Goal: Book appointment/travel/reservation

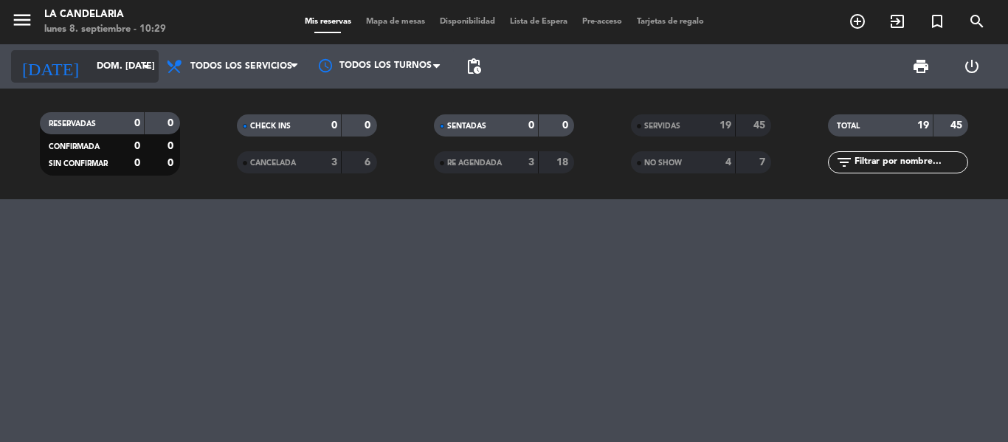
click at [108, 78] on input "dom. [DATE]" at bounding box center [151, 66] width 125 height 25
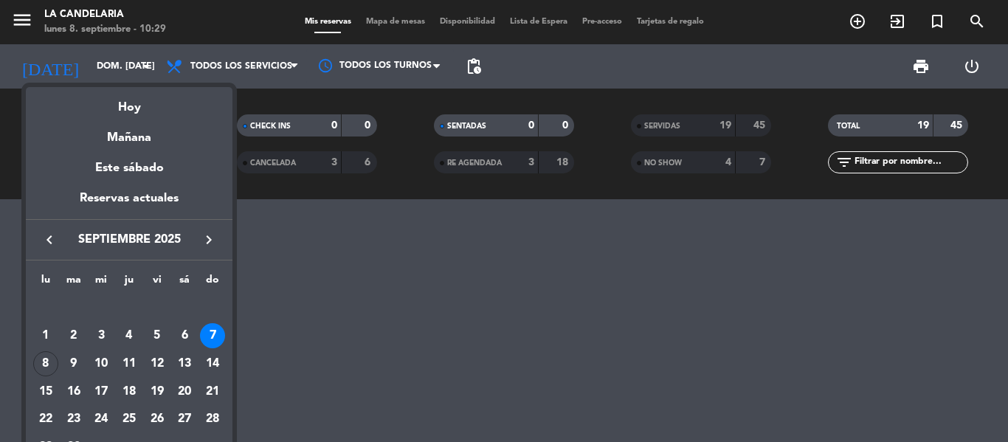
click at [206, 239] on icon "keyboard_arrow_right" at bounding box center [209, 240] width 18 height 18
click at [214, 331] on div "5" at bounding box center [212, 335] width 25 height 25
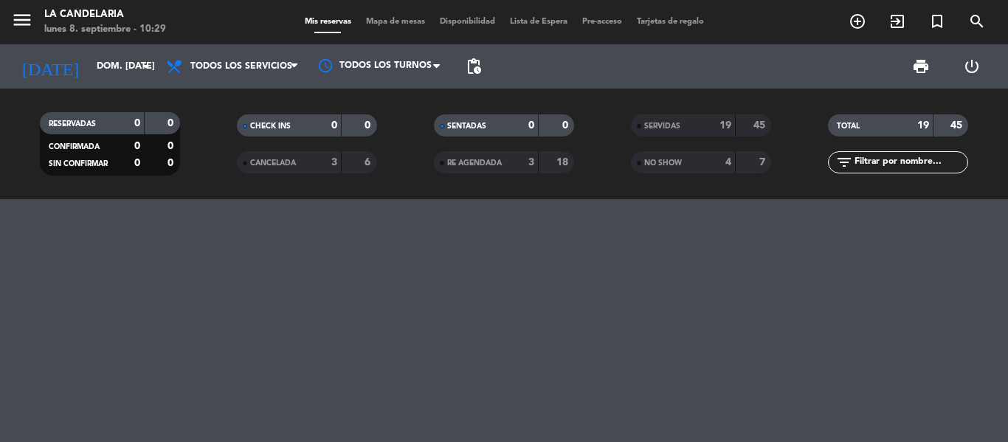
type input "dom. [DATE]"
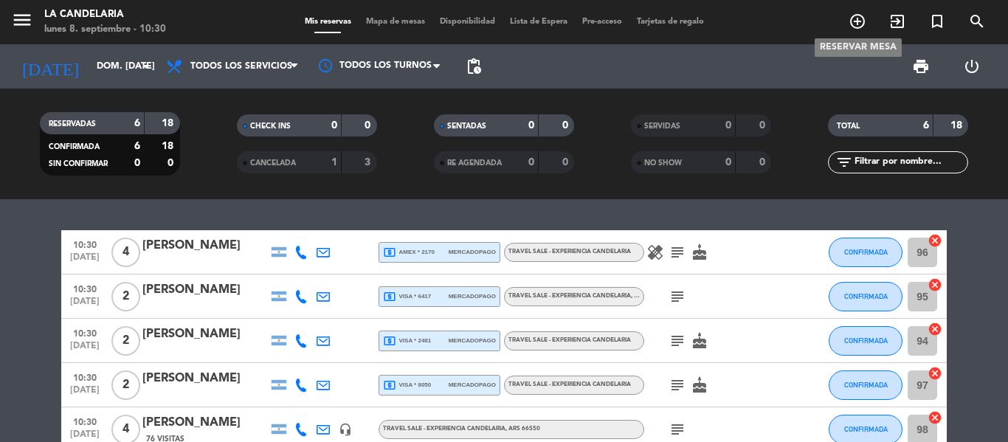
click at [856, 10] on span "add_circle_outline" at bounding box center [857, 21] width 40 height 25
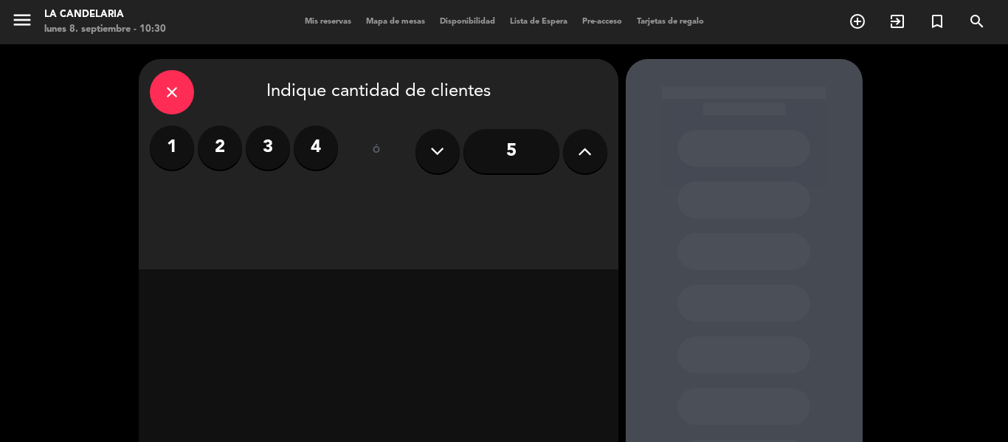
click at [255, 161] on label "3" at bounding box center [268, 147] width 44 height 44
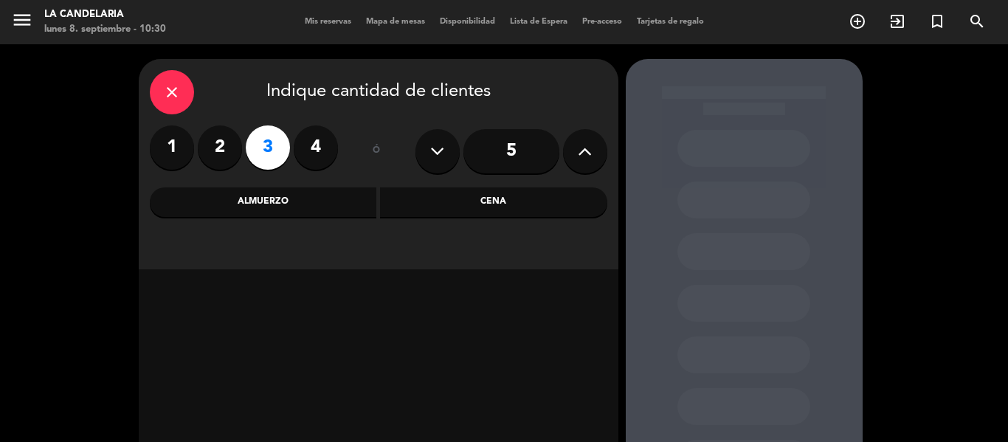
click at [346, 196] on div "Almuerzo" at bounding box center [263, 202] width 227 height 30
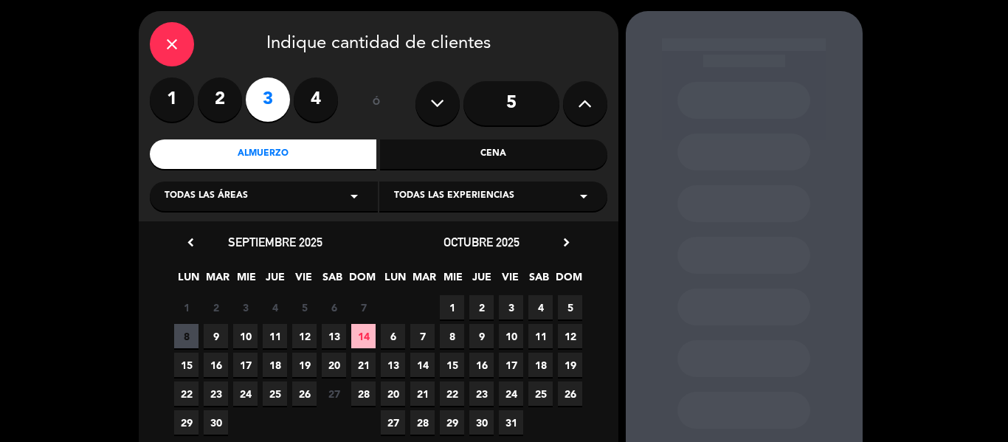
scroll to position [74, 0]
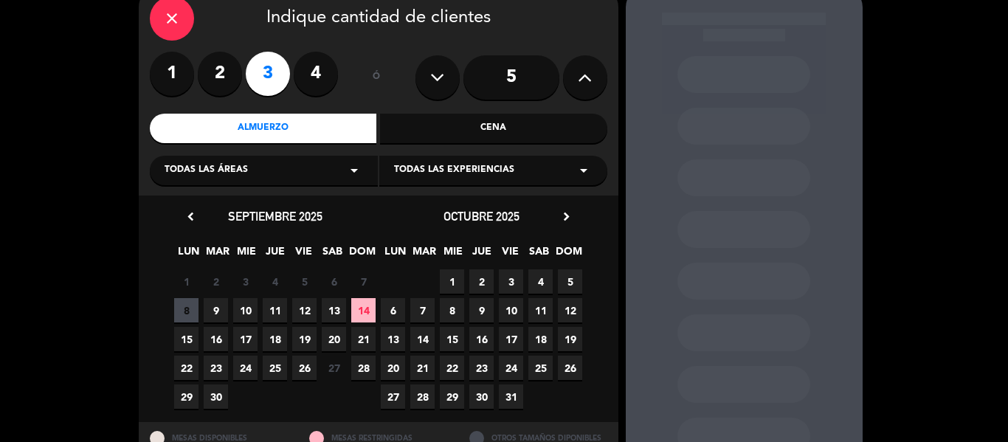
click at [443, 176] on span "Todas las experiencias" at bounding box center [454, 170] width 120 height 15
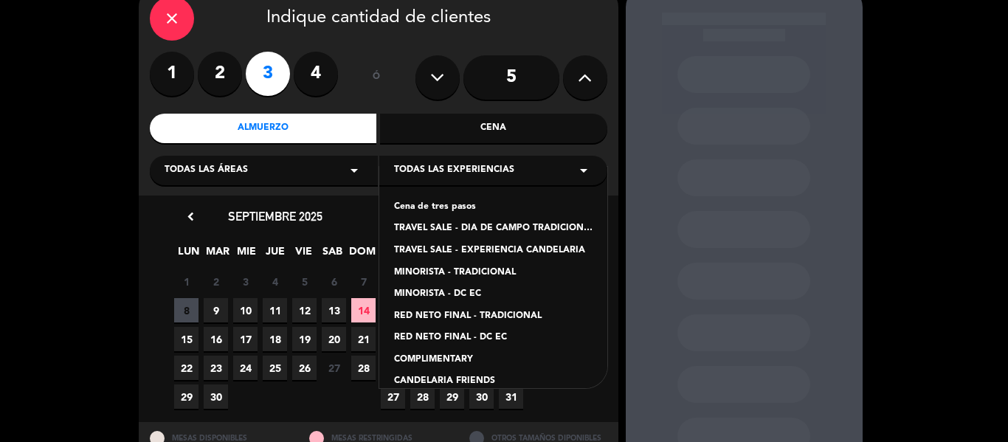
click at [518, 249] on div "TRAVEL SALE - EXPERIENCIA CANDELARIA" at bounding box center [493, 251] width 198 height 15
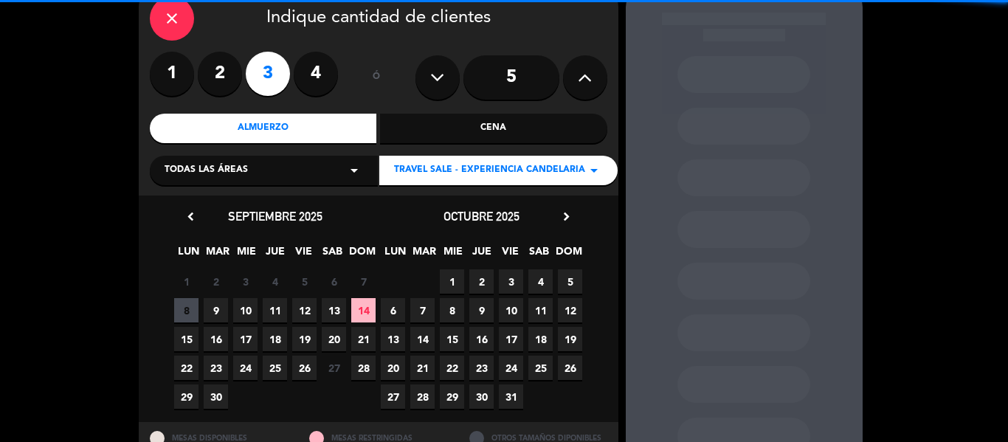
click at [296, 187] on div "close Indique cantidad de clientes 1 2 3 4 ó 5 Almuerzo Cena Todas las áreas ar…" at bounding box center [379, 90] width 480 height 210
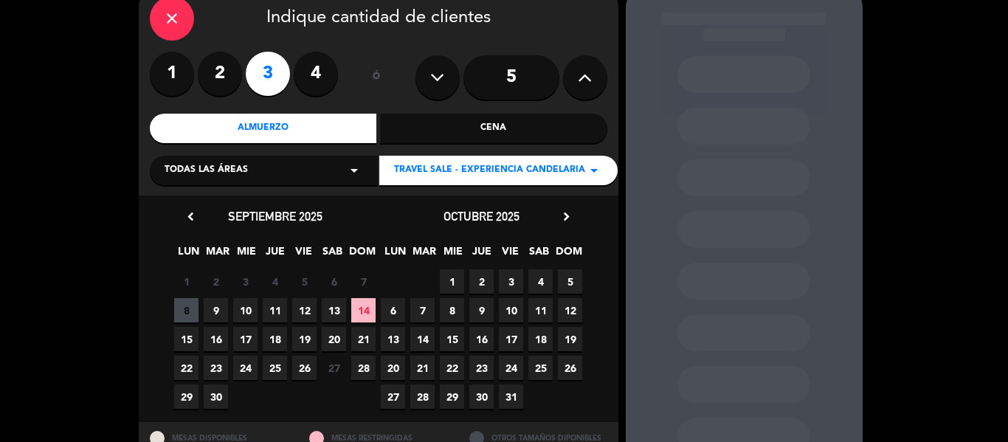
click at [289, 174] on div "Todas las áreas arrow_drop_down" at bounding box center [264, 171] width 228 height 30
click at [287, 203] on div "LUGARES" at bounding box center [264, 207] width 198 height 15
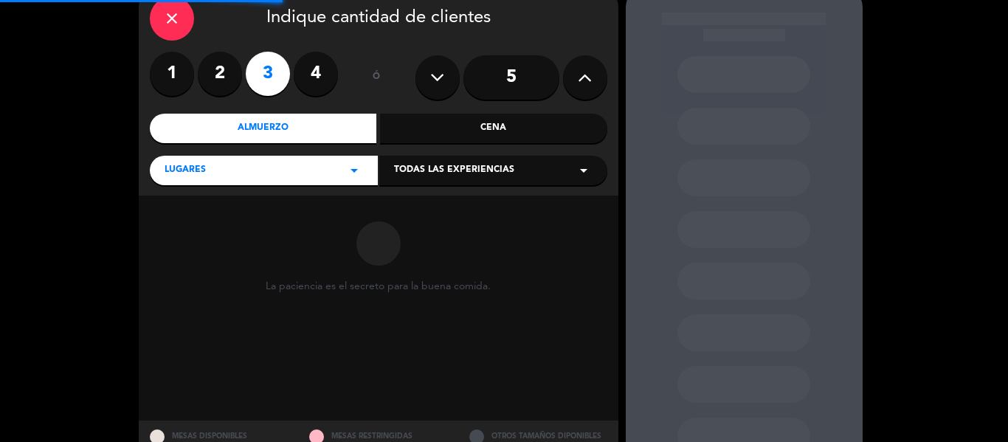
click at [504, 171] on span "Todas las experiencias" at bounding box center [454, 170] width 120 height 15
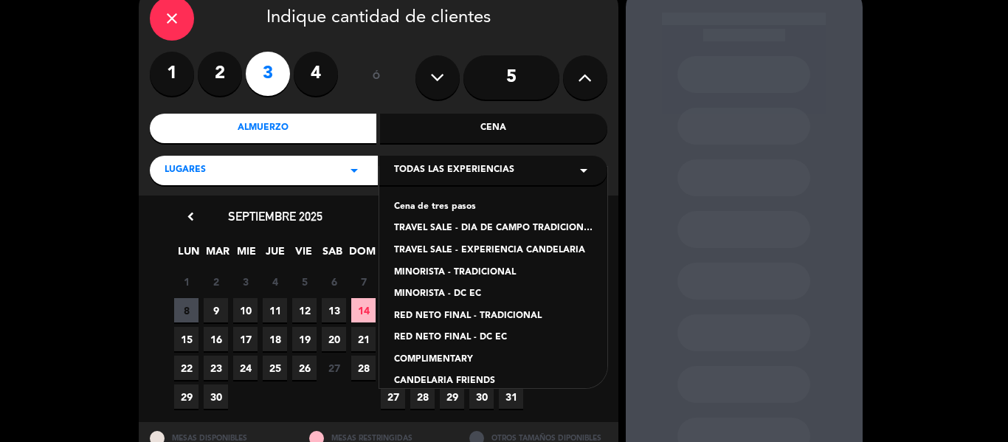
click at [553, 254] on div "TRAVEL SALE - EXPERIENCIA CANDELARIA" at bounding box center [493, 251] width 198 height 15
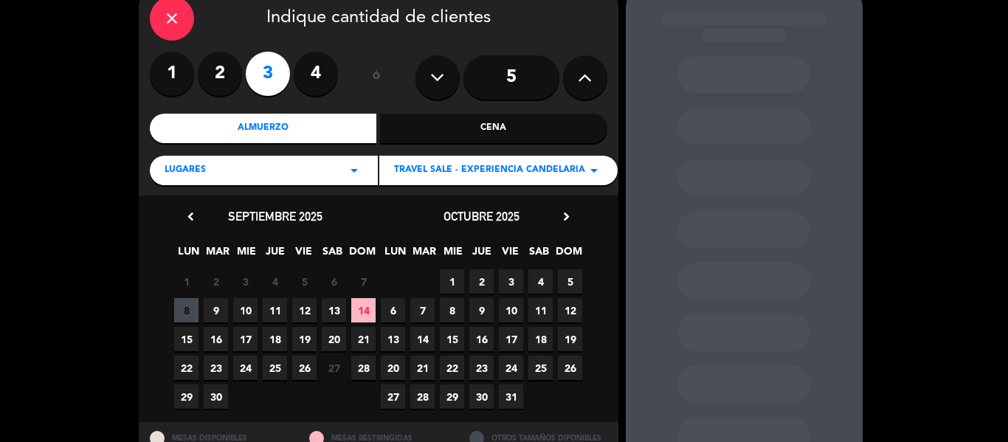
click at [564, 280] on span "5" at bounding box center [570, 281] width 24 height 24
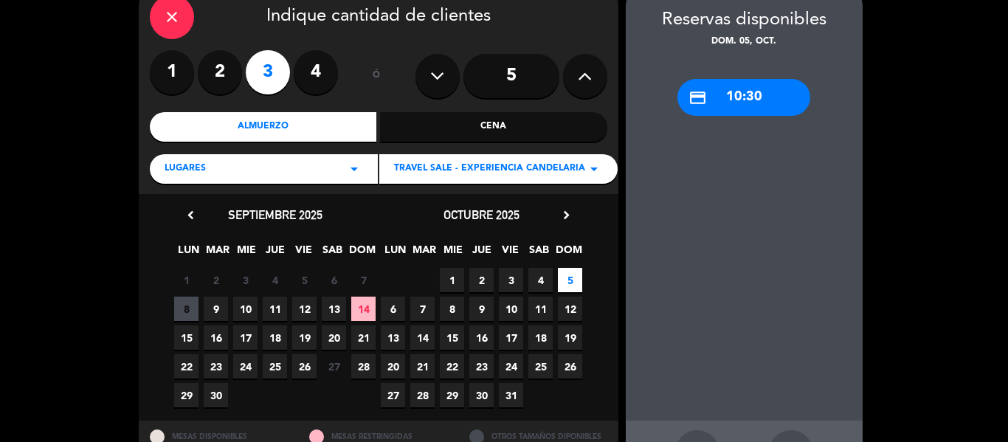
scroll to position [0, 0]
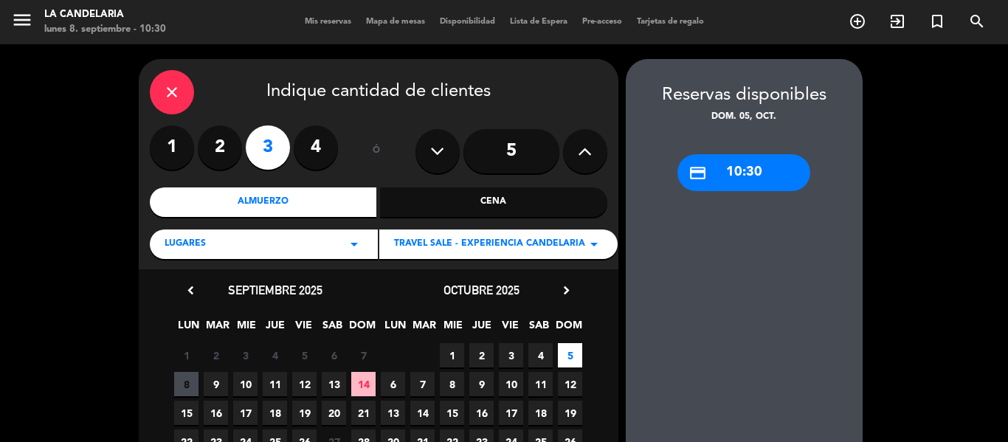
click at [712, 170] on div "credit_card 10:30" at bounding box center [743, 172] width 133 height 37
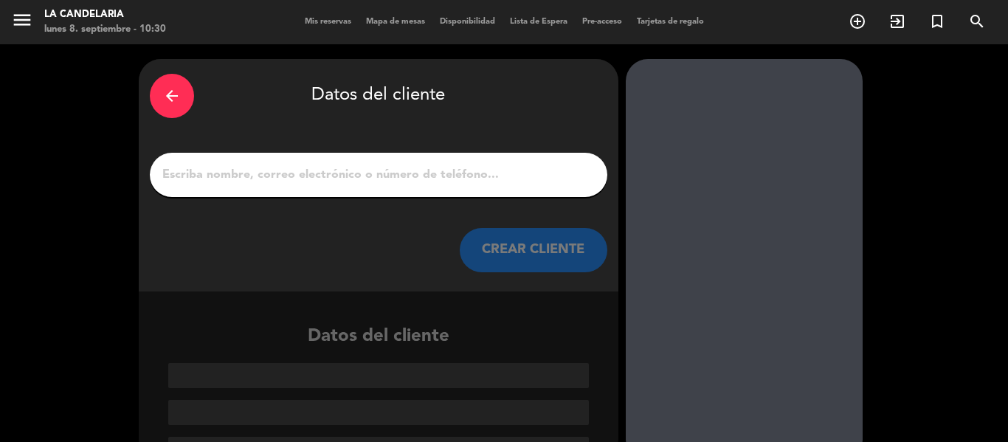
scroll to position [35, 0]
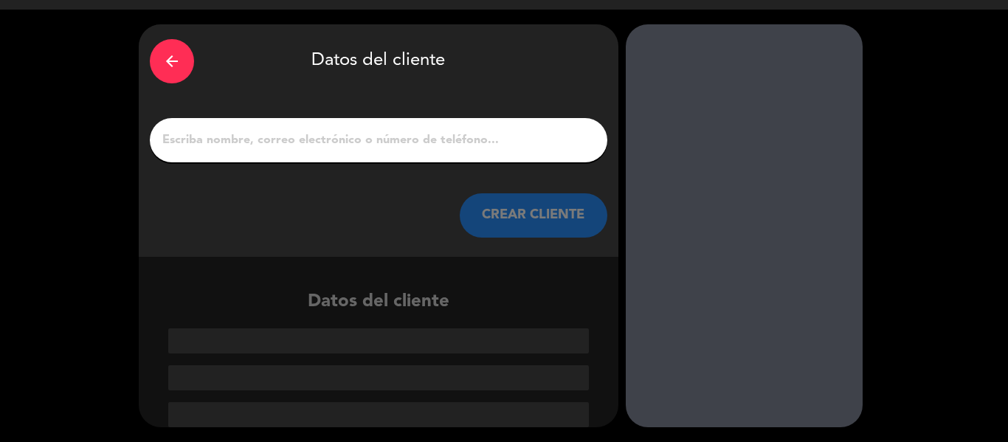
click at [400, 159] on div at bounding box center [378, 140] width 457 height 44
click at [382, 130] on input "1" at bounding box center [378, 140] width 435 height 21
paste input "[PERSON_NAME]"
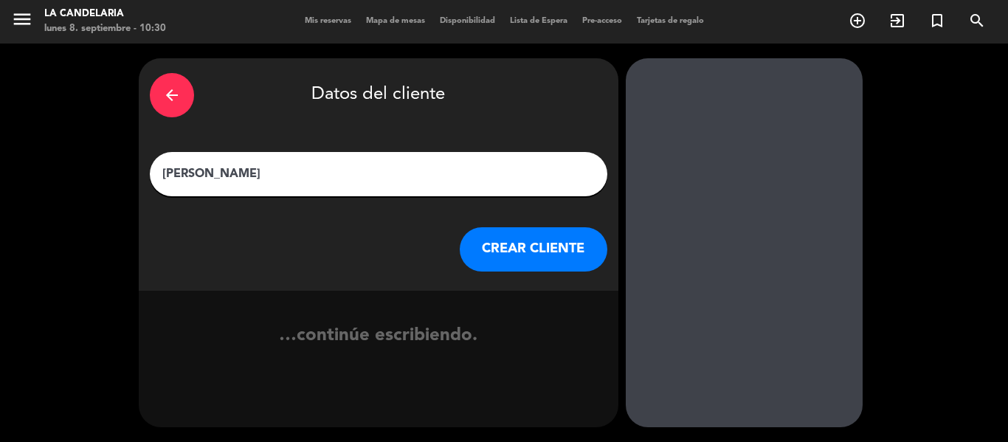
scroll to position [1, 0]
type input "[PERSON_NAME]"
click at [506, 260] on button "CREAR CLIENTE" at bounding box center [534, 249] width 148 height 44
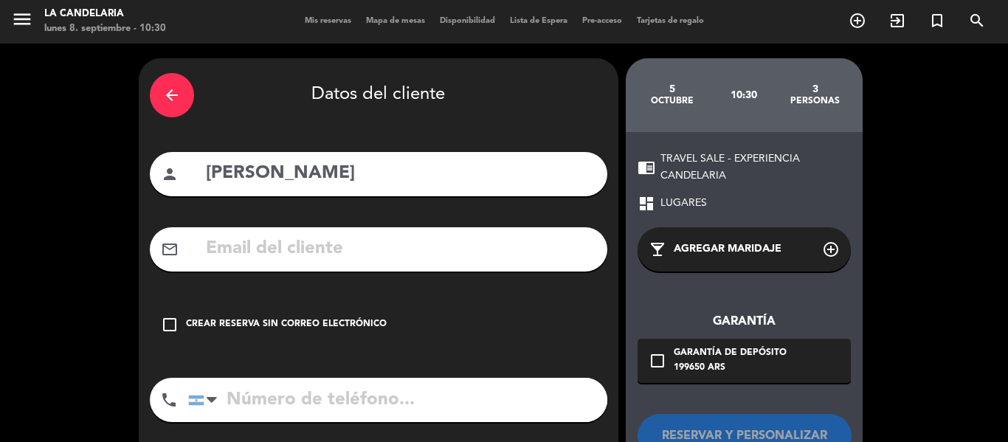
scroll to position [75, 0]
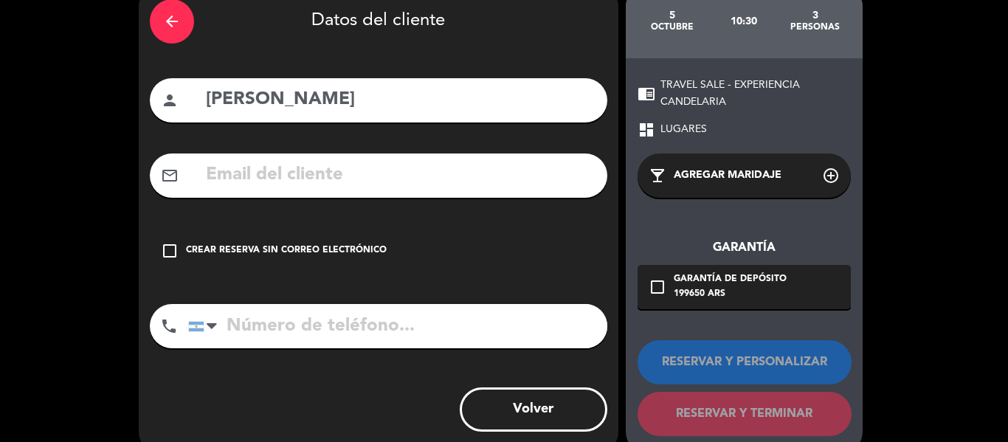
click at [170, 255] on icon "check_box_outline_blank" at bounding box center [170, 251] width 18 height 18
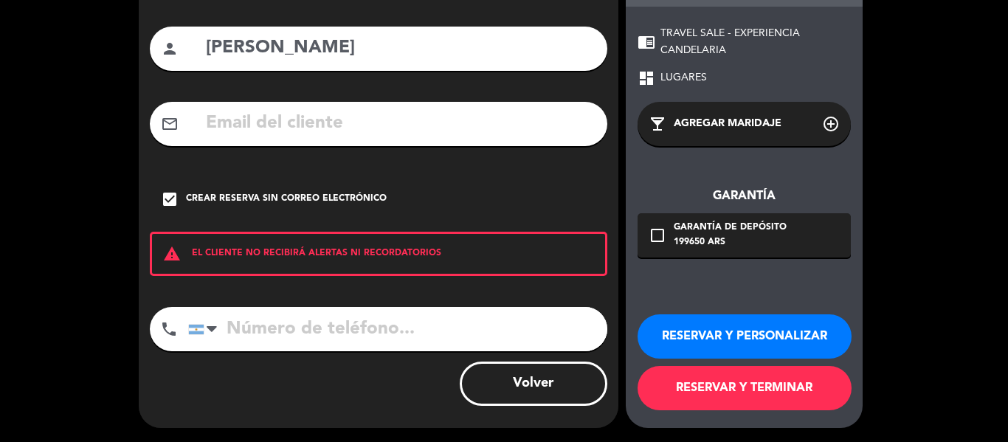
scroll to position [127, 0]
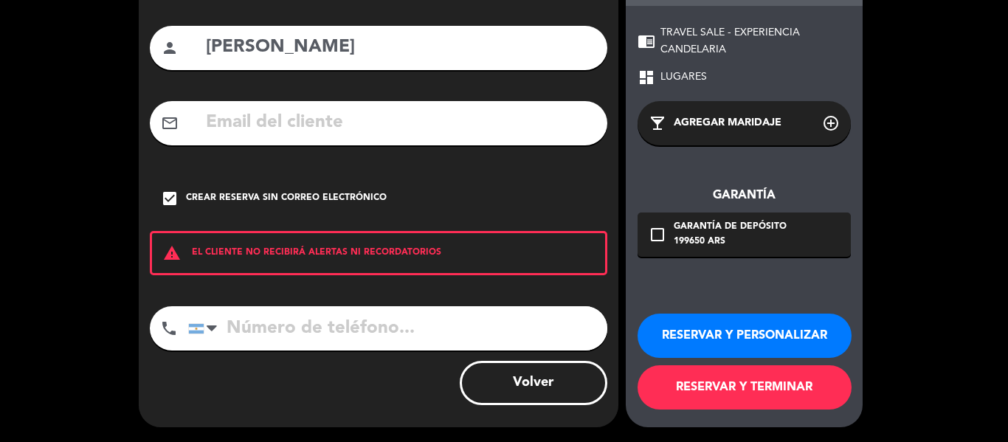
click at [744, 341] on button "RESERVAR Y PERSONALIZAR" at bounding box center [745, 336] width 214 height 44
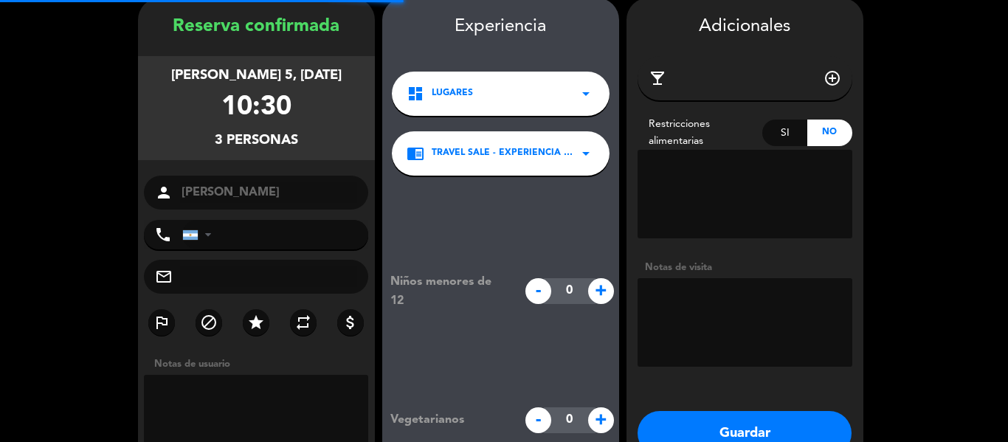
scroll to position [59, 0]
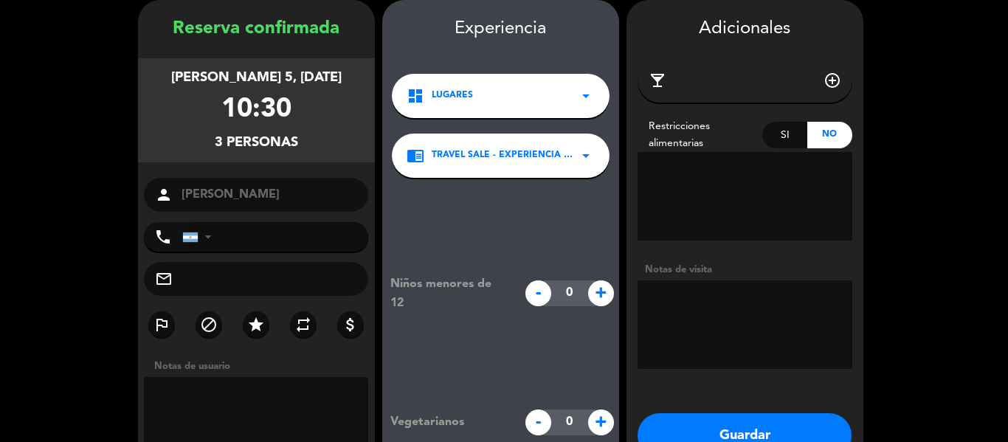
click at [603, 297] on span "+" at bounding box center [601, 293] width 26 height 26
type input "1"
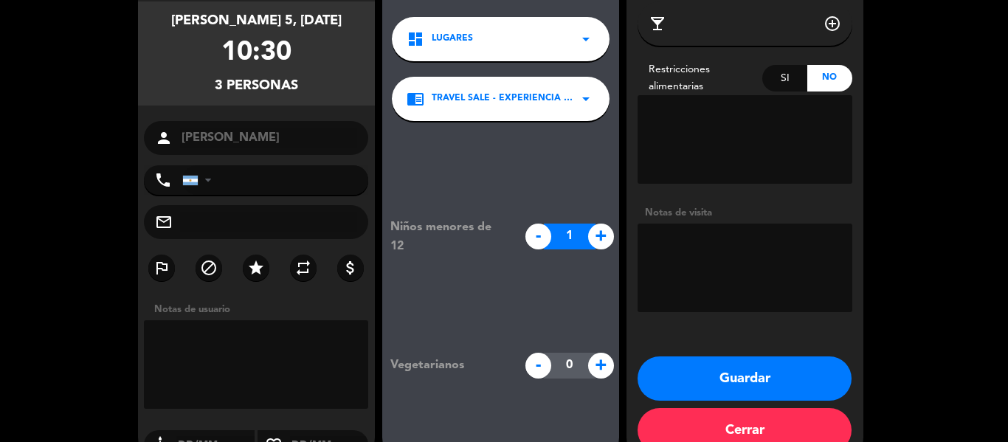
scroll to position [148, 0]
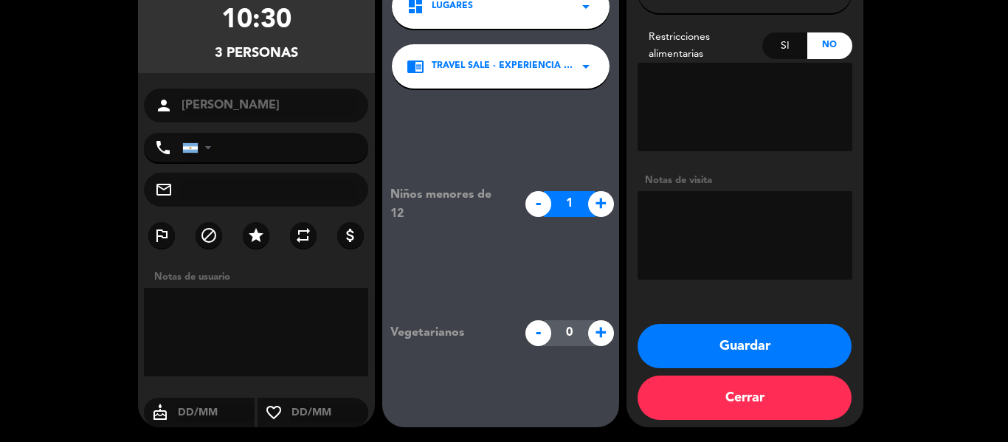
click at [731, 356] on button "Guardar" at bounding box center [745, 346] width 214 height 44
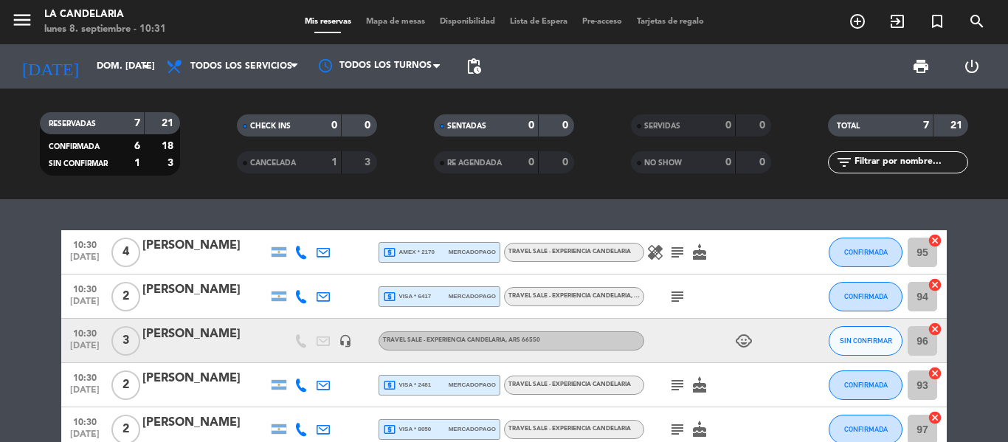
click at [92, 334] on span "10:30" at bounding box center [84, 332] width 37 height 17
click at [236, 337] on div "[PERSON_NAME]" at bounding box center [204, 334] width 125 height 19
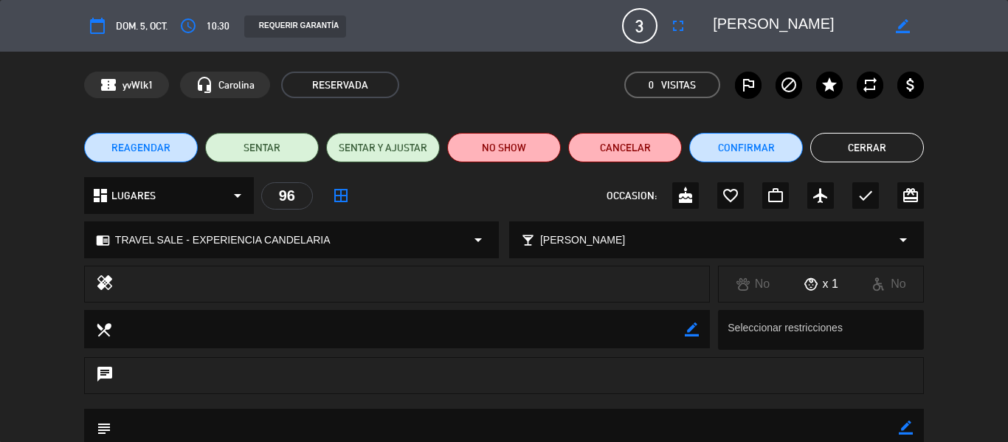
drag, startPoint x: 840, startPoint y: 286, endPoint x: 807, endPoint y: 286, distance: 33.2
click at [807, 286] on div "x 1" at bounding box center [821, 283] width 68 height 19
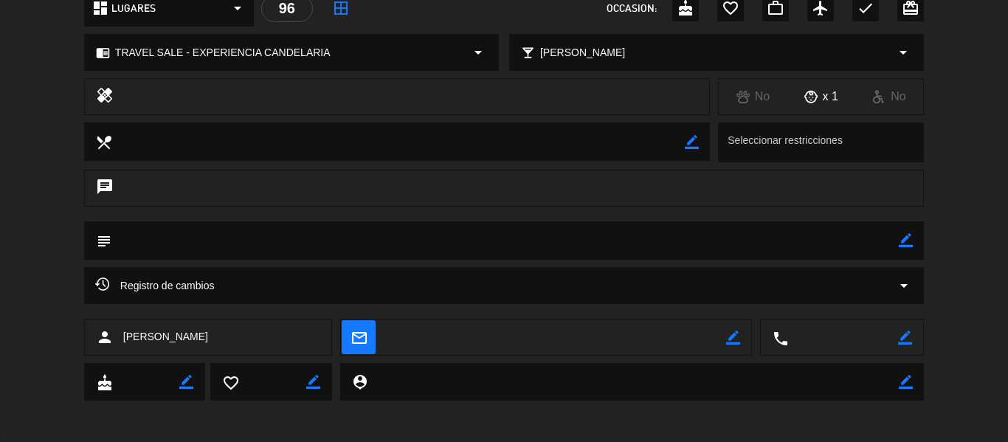
scroll to position [190, 0]
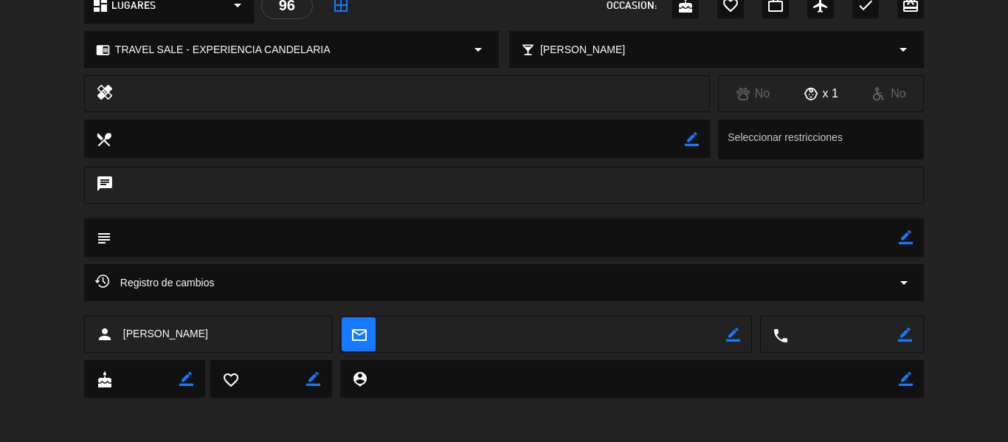
click at [729, 327] on div "border_color" at bounding box center [733, 335] width 14 height 37
click at [735, 331] on icon "border_color" at bounding box center [733, 335] width 14 height 14
click at [474, 331] on textarea at bounding box center [556, 335] width 340 height 37
paste textarea "[EMAIL_ADDRESS][DOMAIN_NAME]"
type textarea "[EMAIL_ADDRESS][DOMAIN_NAME]"
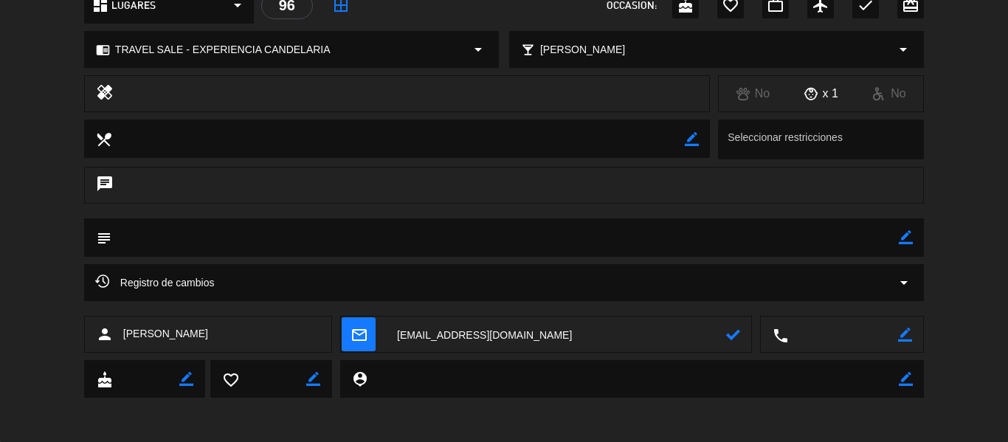
click at [729, 334] on icon at bounding box center [733, 335] width 14 height 14
click at [902, 336] on icon "border_color" at bounding box center [905, 335] width 14 height 14
click at [855, 332] on textarea at bounding box center [843, 335] width 110 height 37
paste textarea "11 58489088"
click at [897, 339] on textarea at bounding box center [843, 335] width 110 height 37
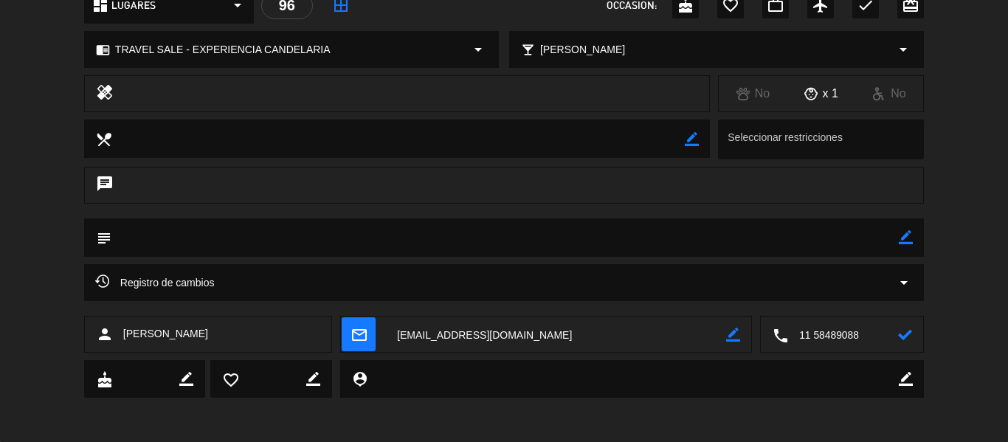
type textarea "11 58489088"
click at [902, 339] on icon at bounding box center [905, 335] width 14 height 14
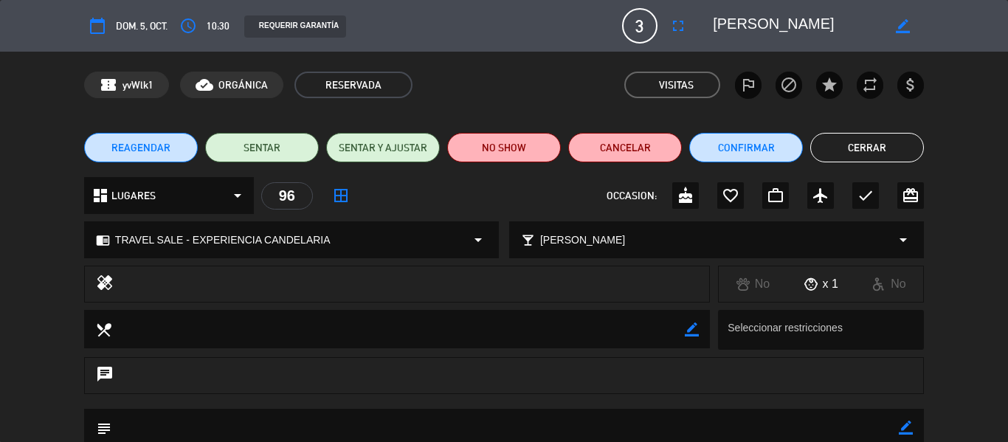
scroll to position [148, 0]
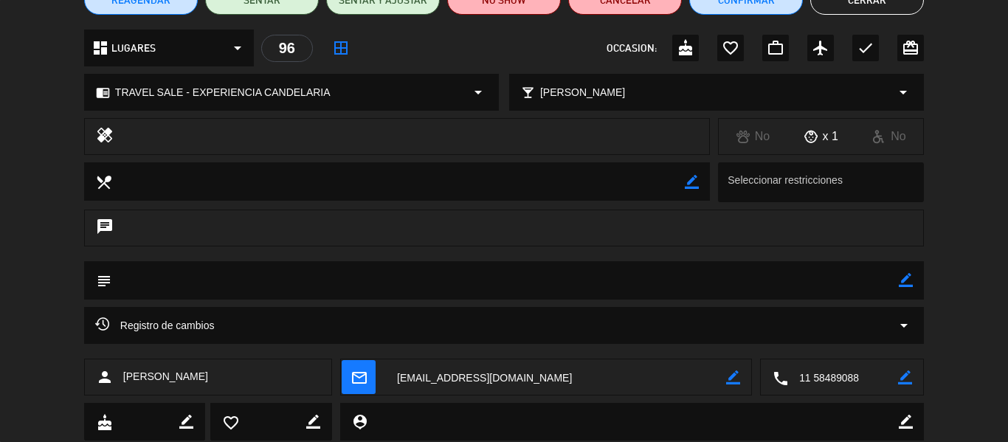
click at [328, 282] on textarea at bounding box center [504, 280] width 787 height 38
click at [902, 274] on icon "border_color" at bounding box center [906, 280] width 14 height 14
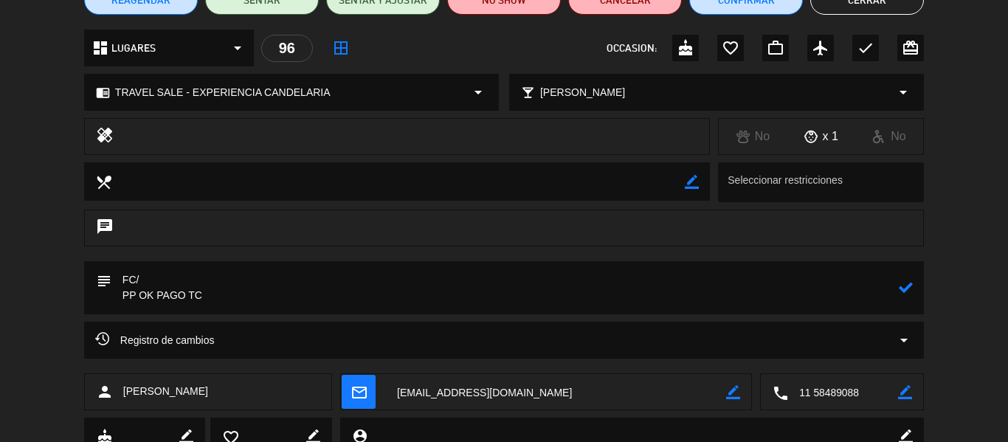
click at [264, 300] on textarea at bounding box center [504, 287] width 787 height 53
paste textarea "199.650"
paste textarea "30436045"
drag, startPoint x: 392, startPoint y: 4, endPoint x: 907, endPoint y: 289, distance: 588.9
click at [907, 289] on icon at bounding box center [906, 287] width 14 height 14
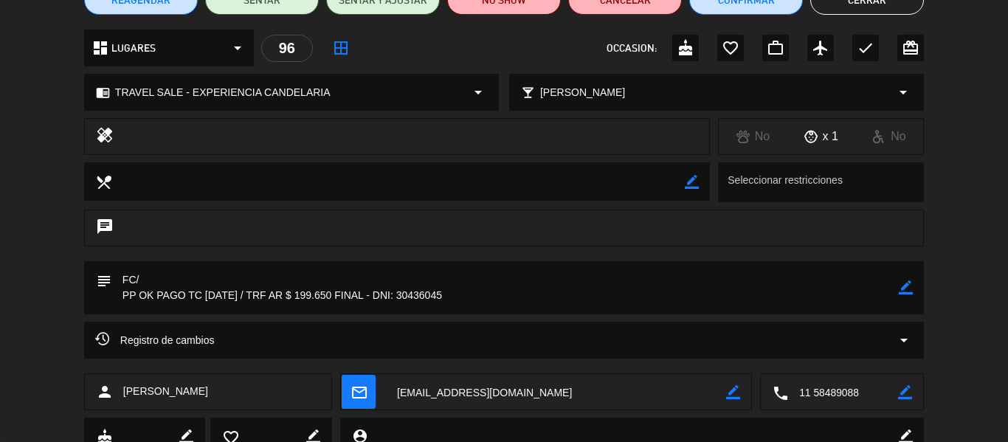
click at [390, 232] on div "chat" at bounding box center [504, 228] width 840 height 37
click at [909, 279] on div "border_color" at bounding box center [906, 287] width 14 height 53
drag, startPoint x: 551, startPoint y: 300, endPoint x: 542, endPoint y: 295, distance: 10.6
click at [545, 297] on textarea at bounding box center [504, 287] width 787 height 53
click at [537, 294] on textarea at bounding box center [504, 287] width 787 height 53
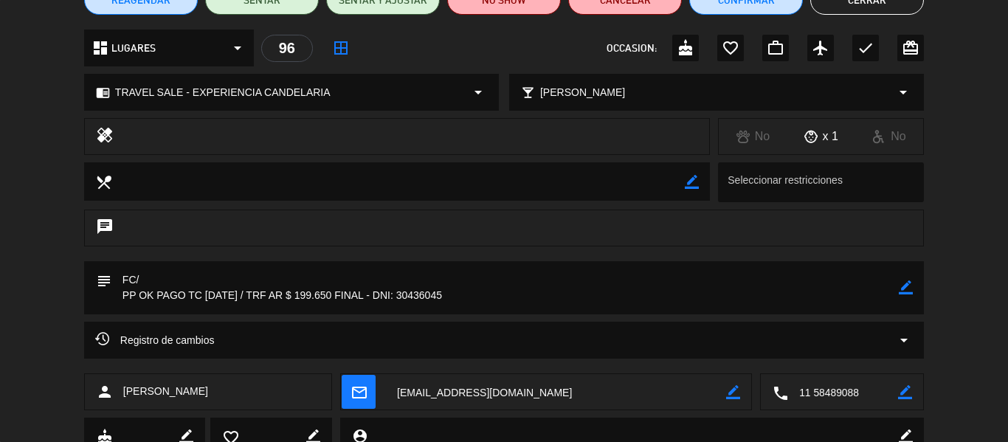
click at [902, 286] on icon "border_color" at bounding box center [906, 287] width 14 height 14
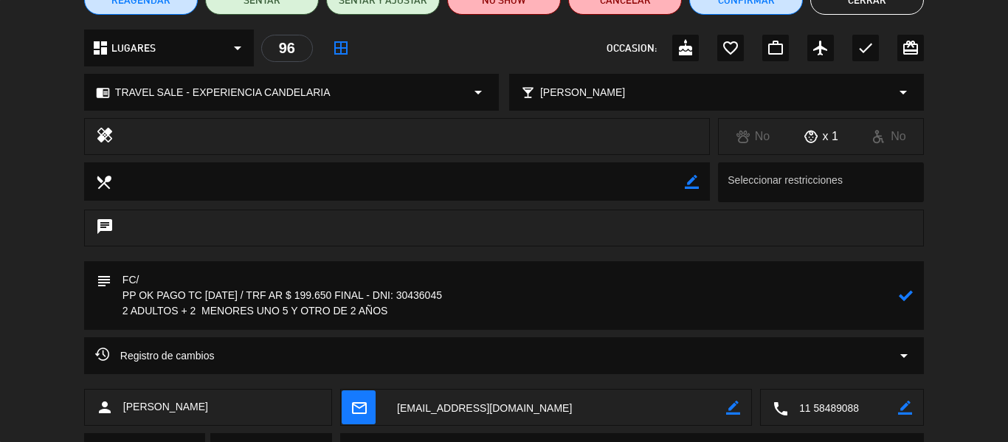
type textarea "FC/ PP OK PAGO TC [DATE] / TRF AR $ 199.650 FINAL - DNI: 30436045 2 ADULTOS + 2…"
click at [903, 292] on icon at bounding box center [906, 296] width 14 height 14
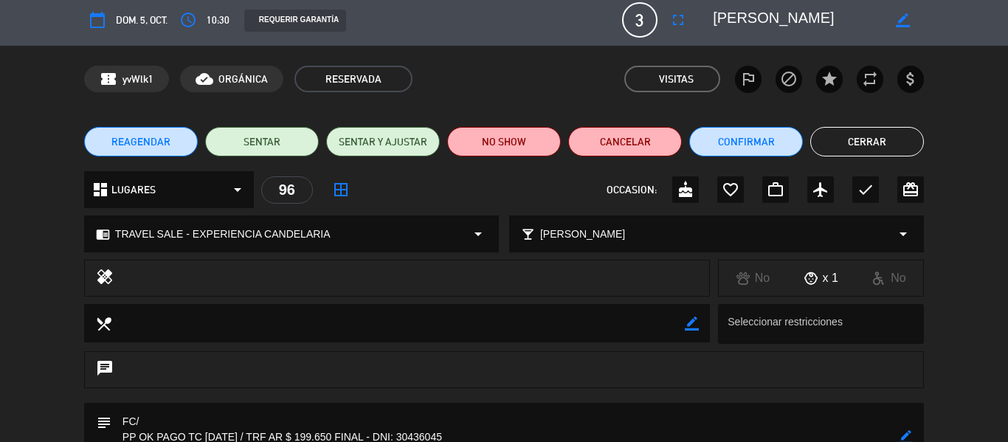
scroll to position [0, 0]
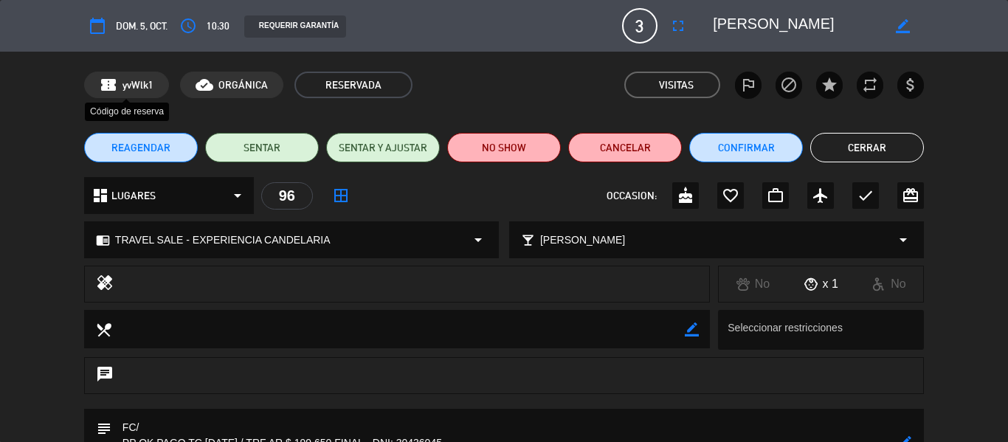
drag, startPoint x: 155, startPoint y: 86, endPoint x: 124, endPoint y: 84, distance: 31.0
click at [124, 84] on div "confirmation_number yvWlk1" at bounding box center [126, 85] width 85 height 27
copy span "yvWlk1"
